Goal: Information Seeking & Learning: Find specific page/section

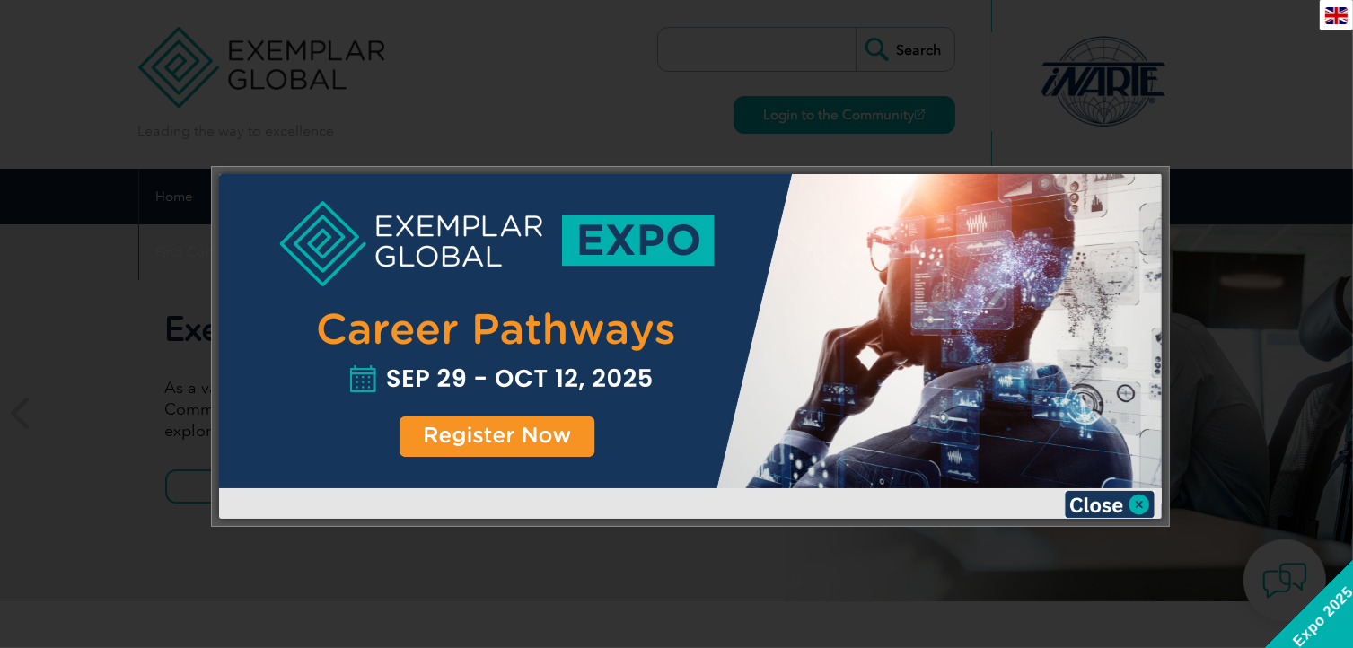
click at [1115, 502] on img at bounding box center [1110, 504] width 90 height 27
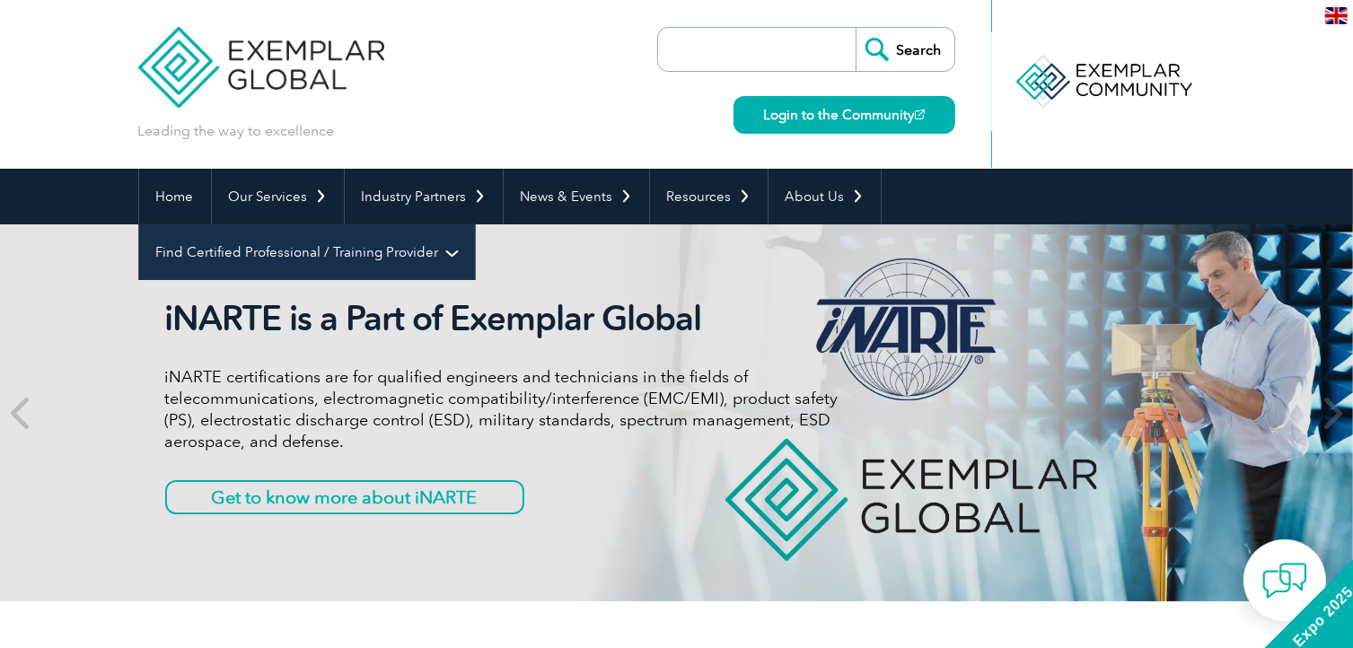
click at [475, 225] on link "Find Certified Professional / Training Provider" at bounding box center [307, 253] width 336 height 56
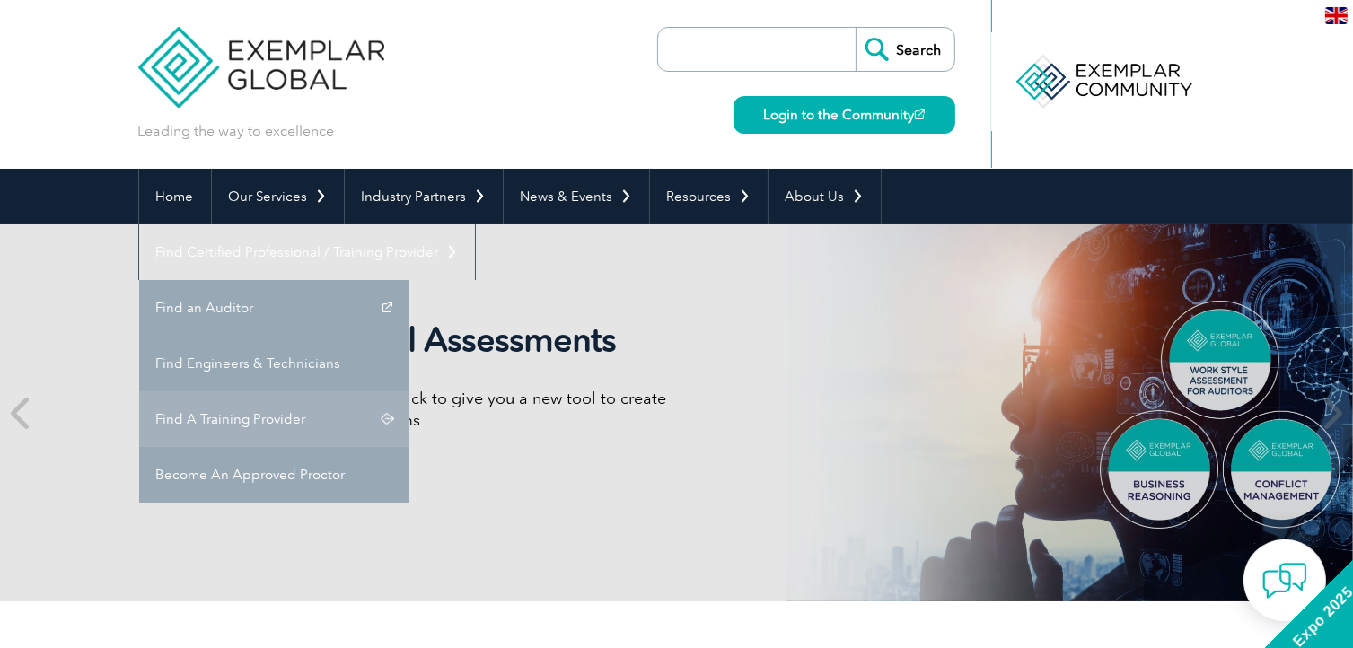
click at [409, 392] on link "Find A Training Provider" at bounding box center [273, 420] width 269 height 56
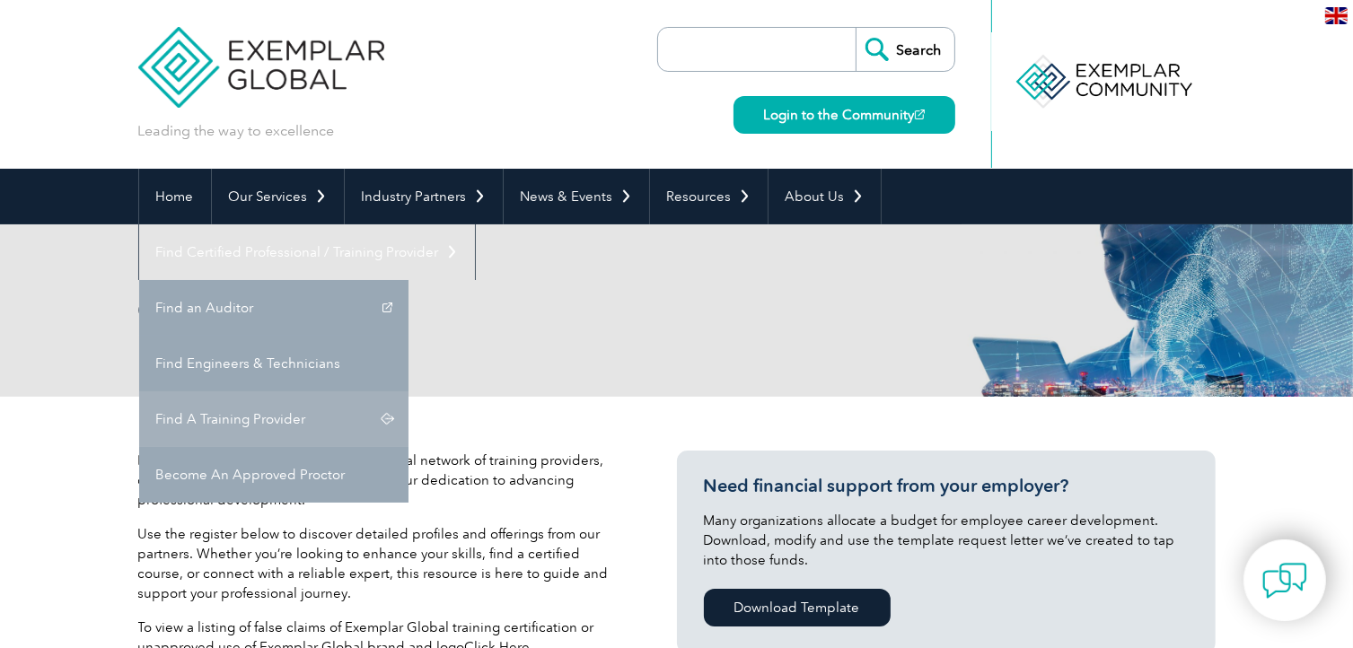
click at [409, 392] on link "Find A Training Provider" at bounding box center [273, 420] width 269 height 56
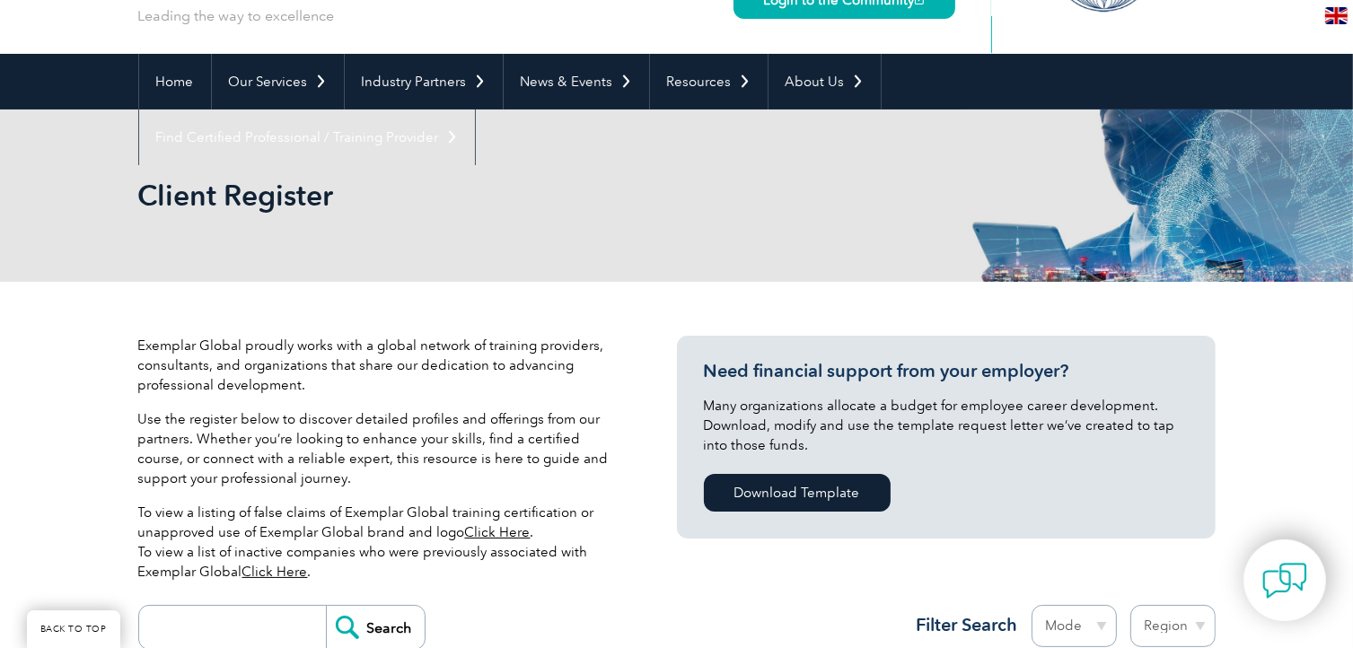
scroll to position [359, 0]
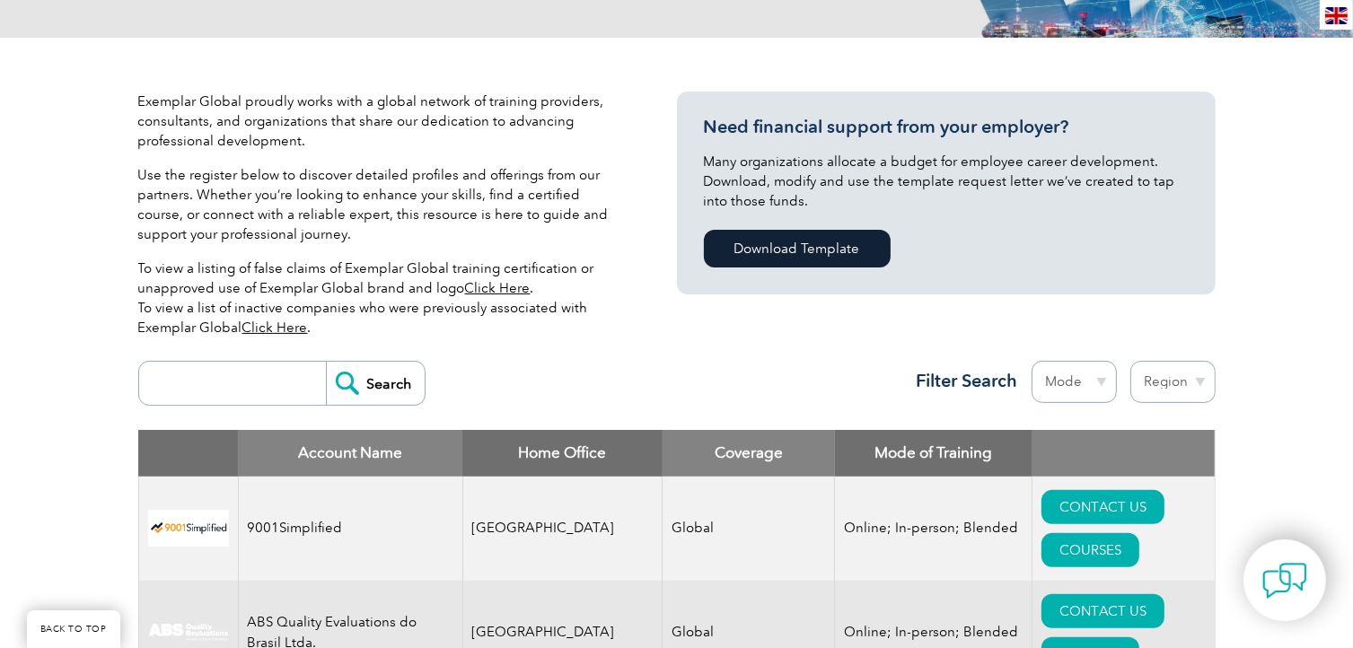
click at [269, 384] on input "search" at bounding box center [237, 383] width 178 height 43
type input "leader"
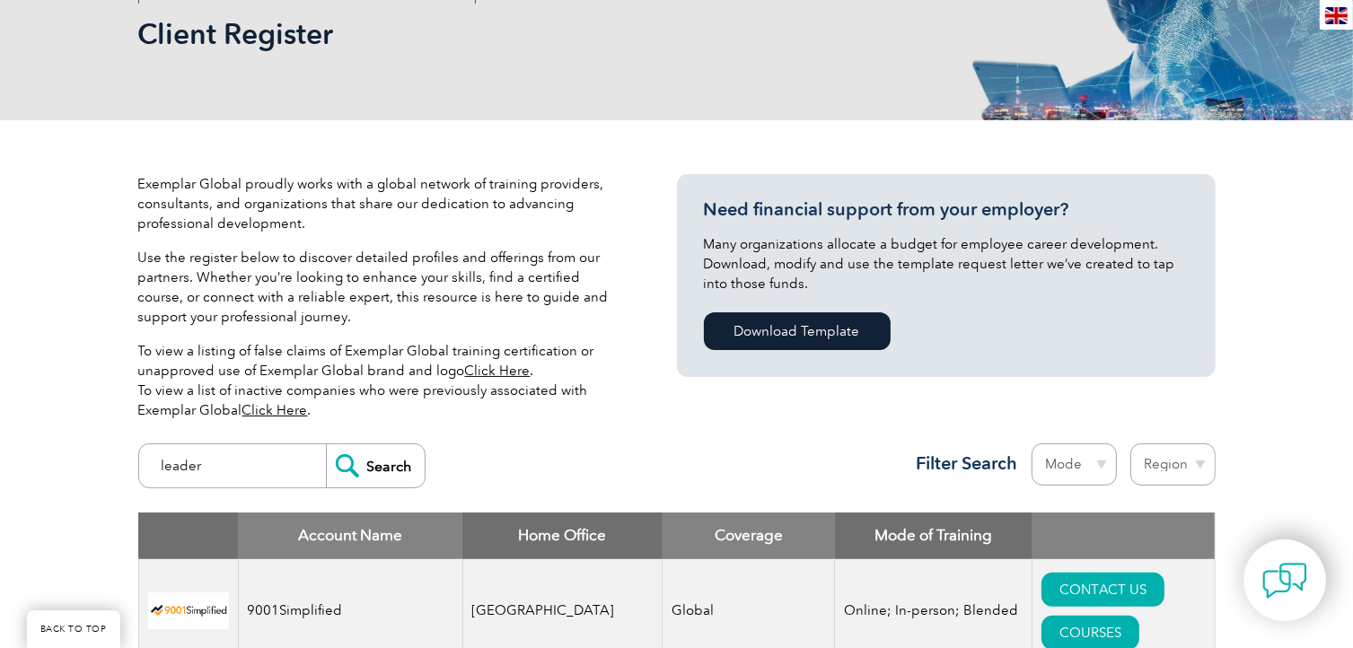
scroll to position [269, 0]
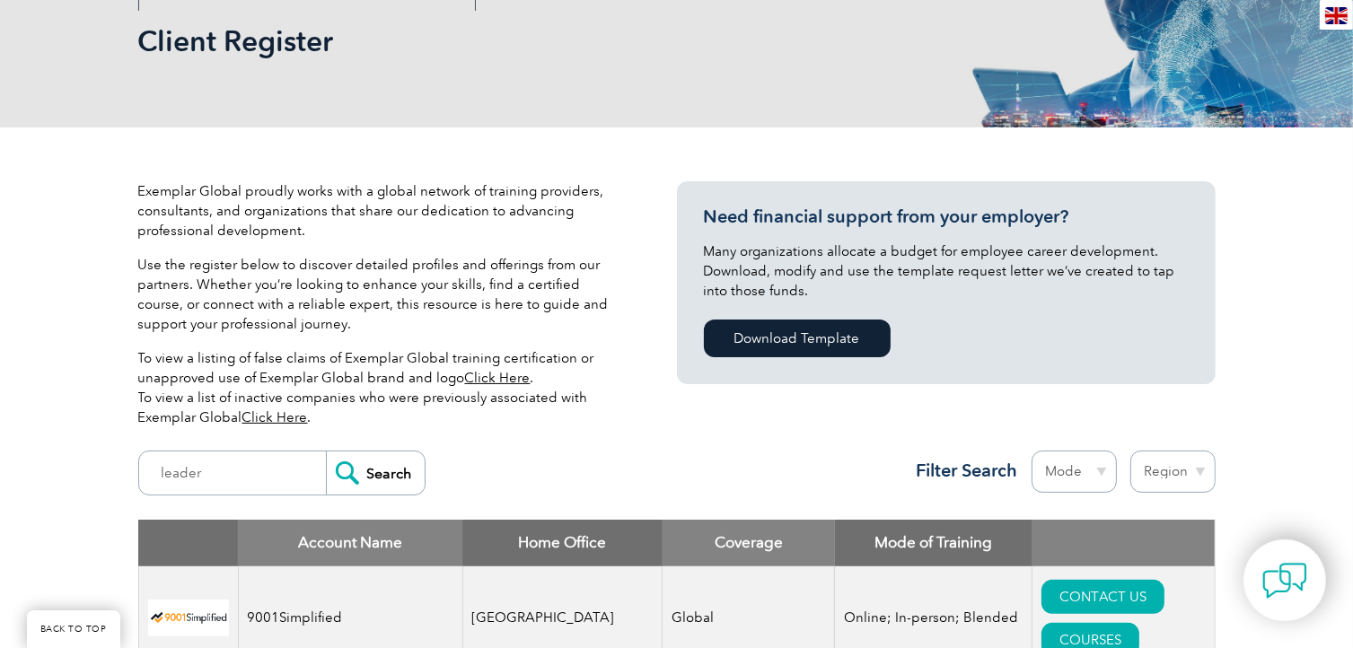
click at [351, 479] on input "Search" at bounding box center [375, 473] width 99 height 43
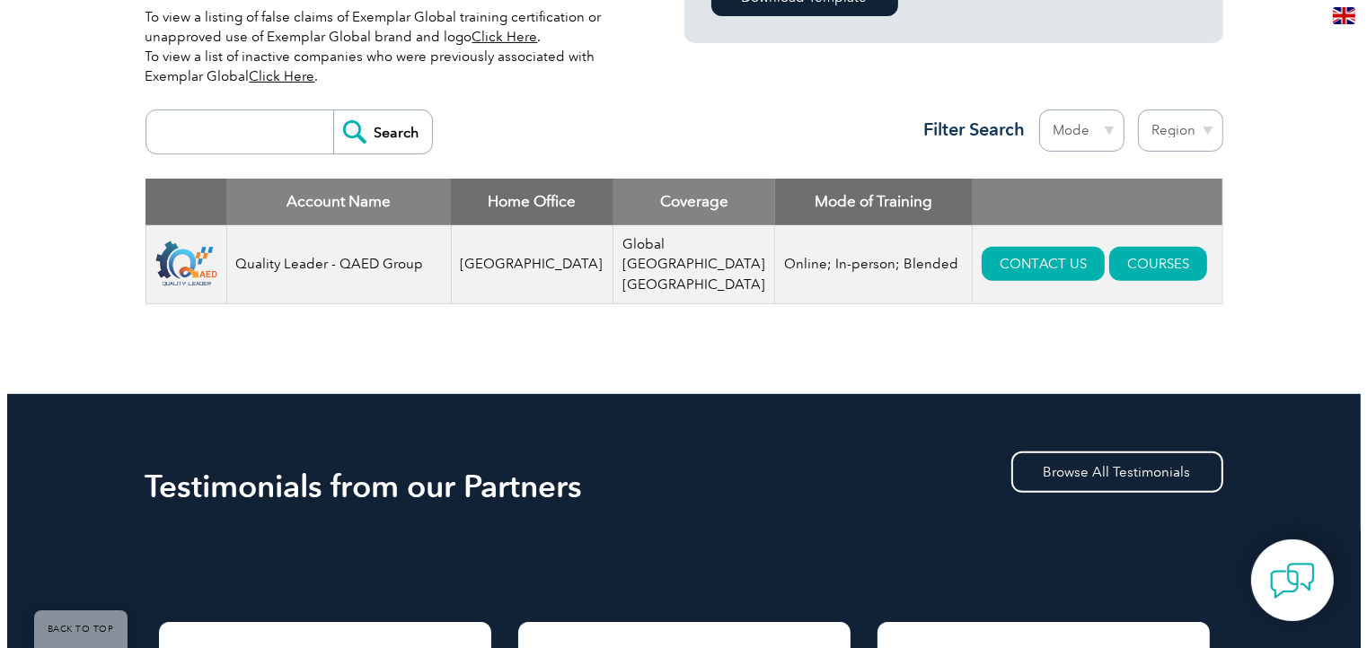
scroll to position [719, 0]
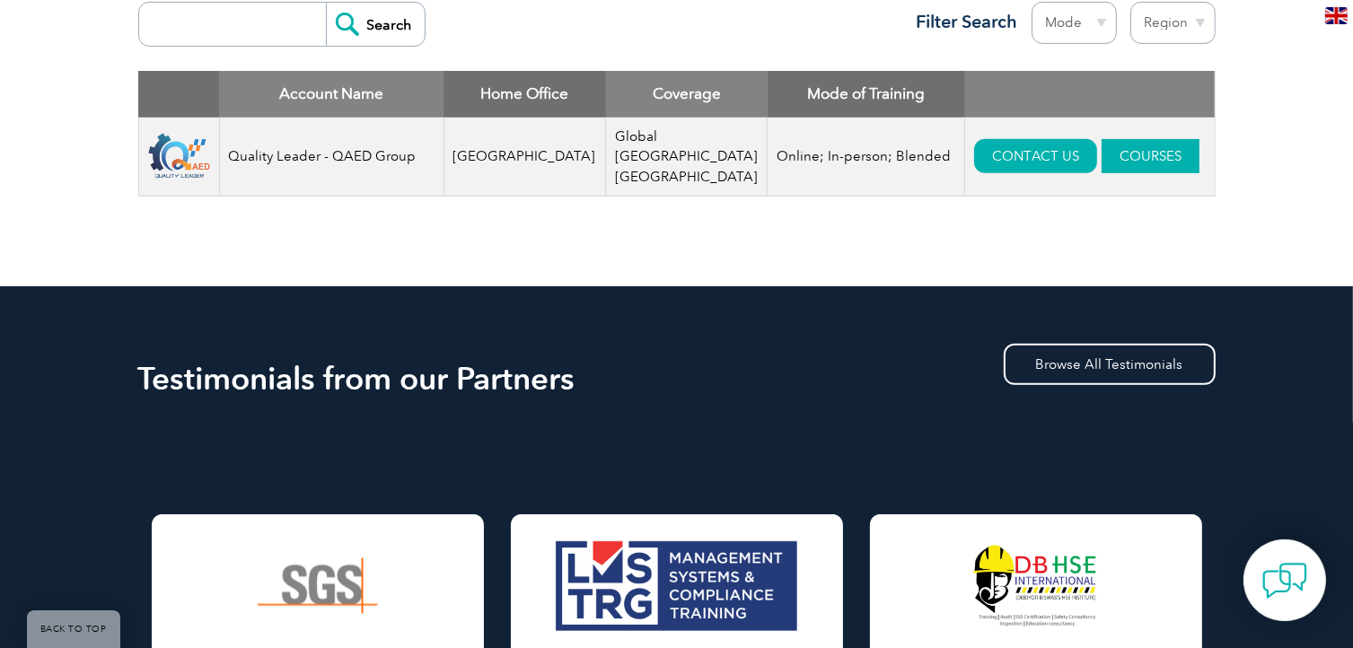
click at [1102, 145] on link "COURSES" at bounding box center [1151, 156] width 98 height 34
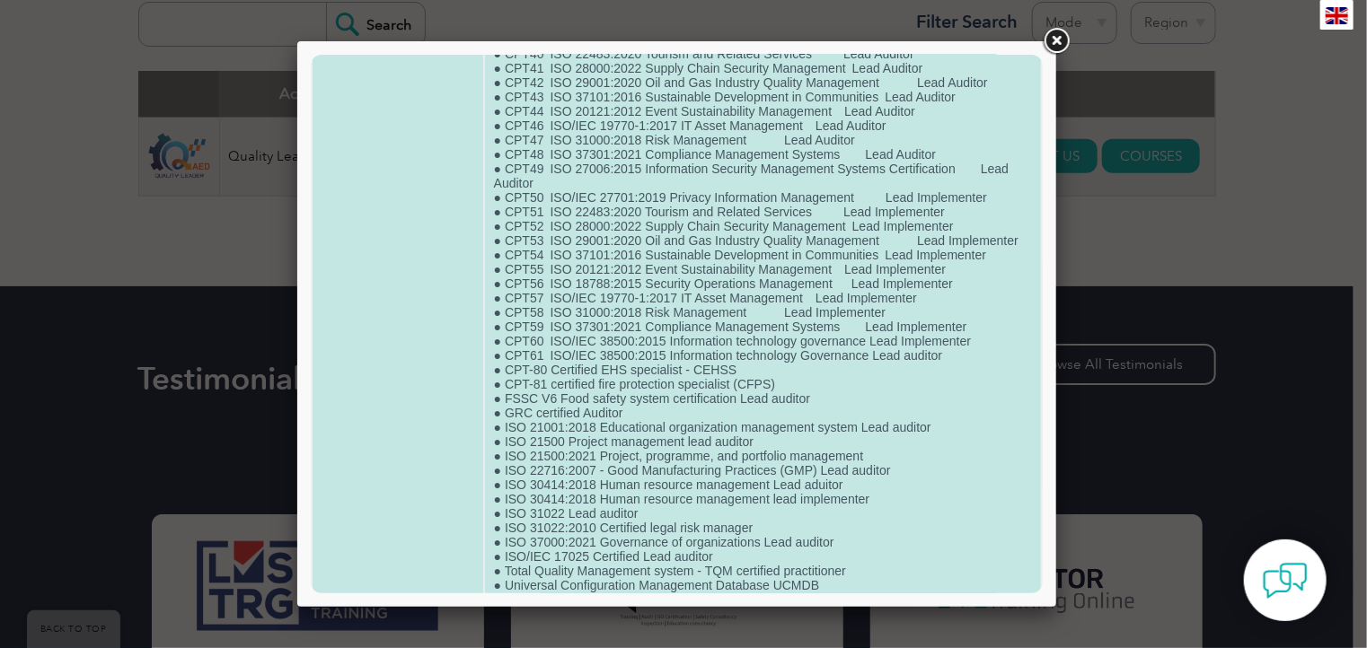
scroll to position [815, 0]
